Goal: Task Accomplishment & Management: Complete application form

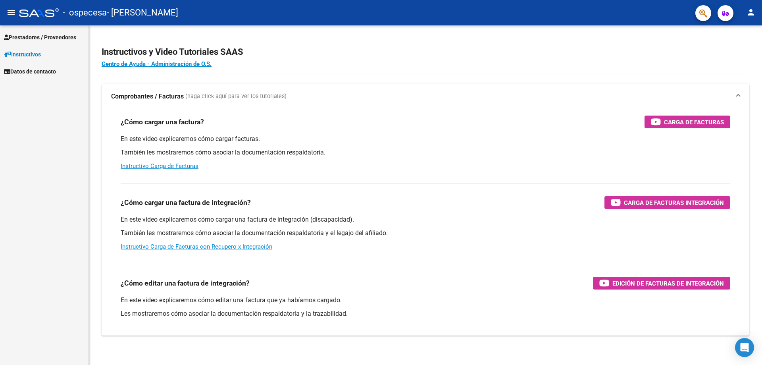
click at [56, 36] on span "Prestadores / Proveedores" at bounding box center [40, 37] width 72 height 9
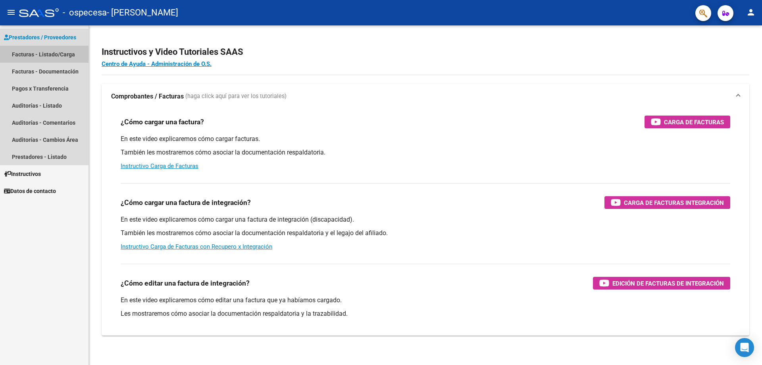
click at [57, 51] on link "Facturas - Listado/Carga" at bounding box center [44, 54] width 89 height 17
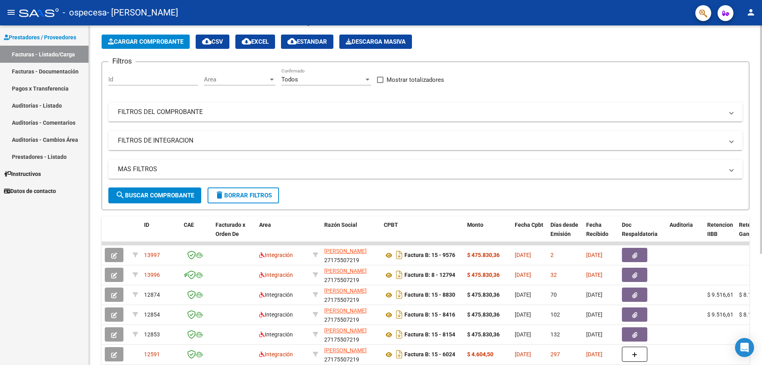
scroll to position [79, 0]
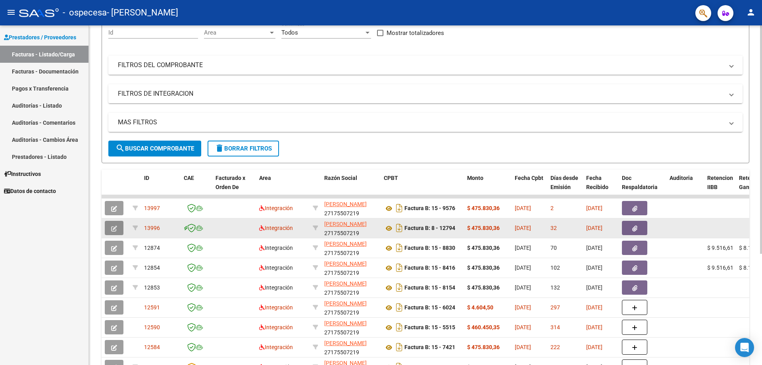
click at [116, 226] on icon "button" at bounding box center [114, 229] width 6 height 6
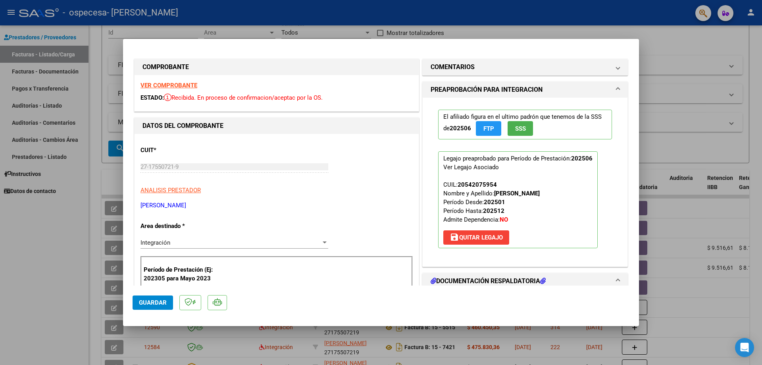
click at [94, 255] on div at bounding box center [381, 182] width 762 height 365
type input "$ 0,00"
